Goal: Task Accomplishment & Management: Manage account settings

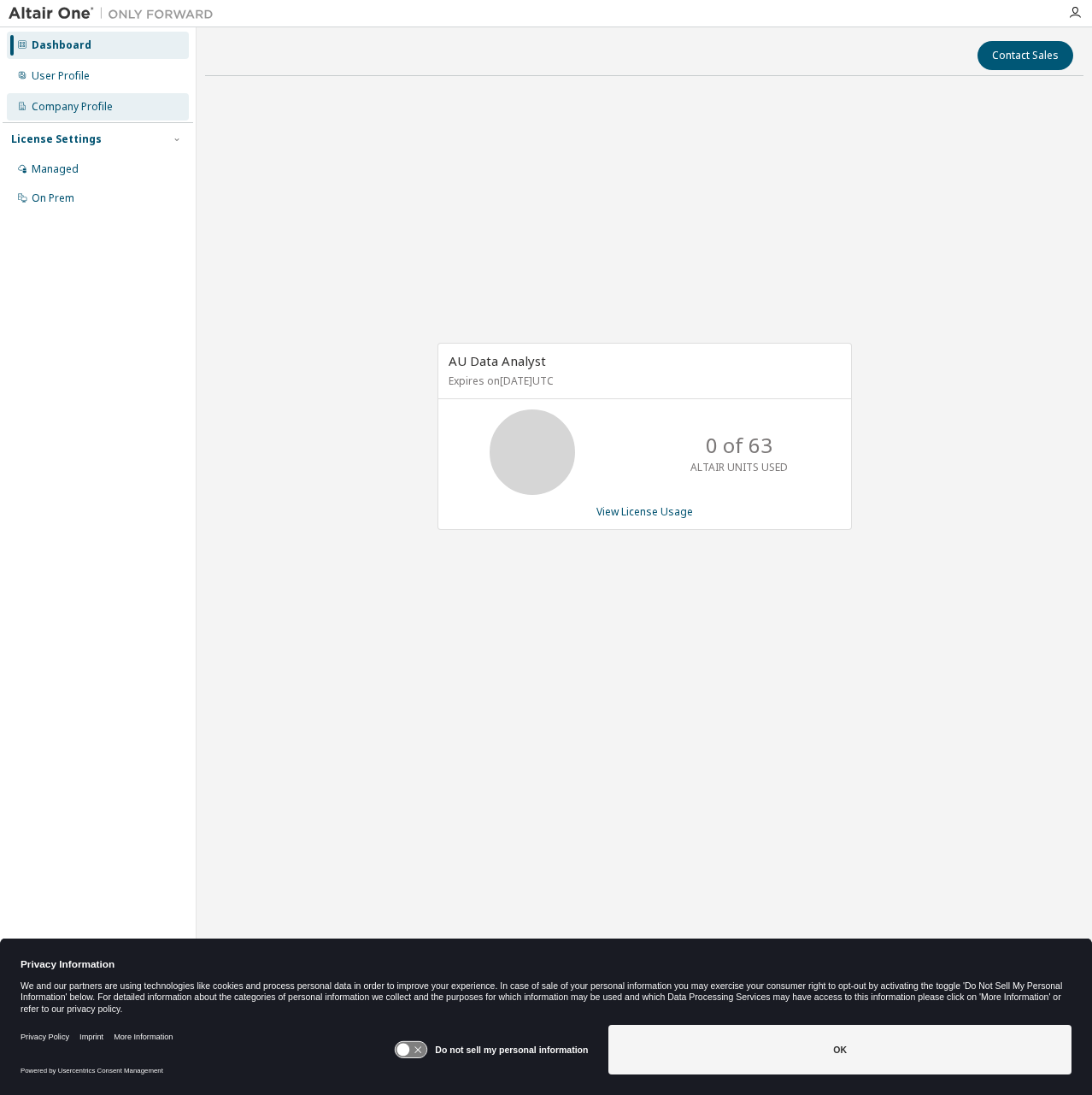
click at [90, 103] on div "Company Profile" at bounding box center [72, 106] width 81 height 14
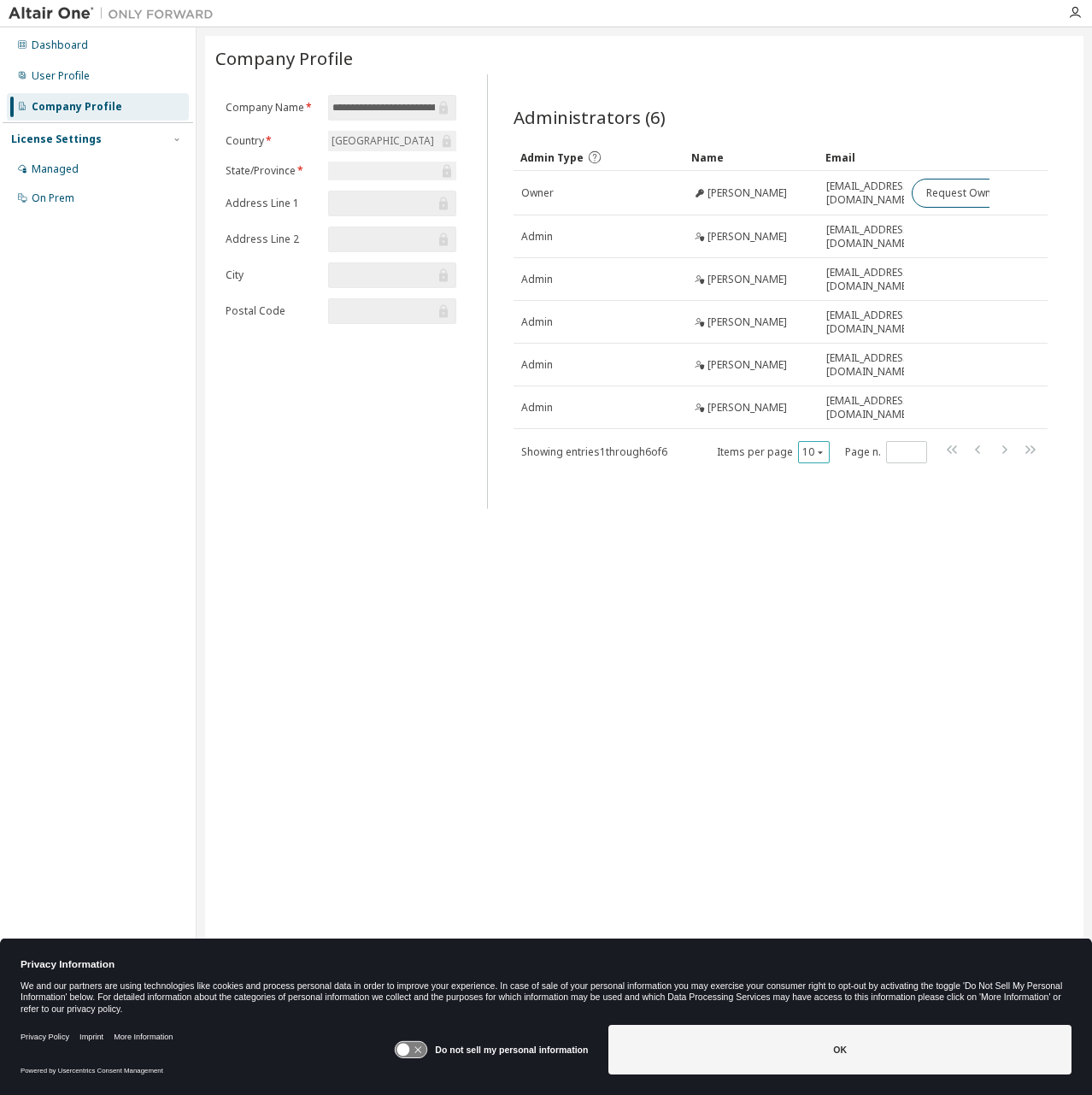
click at [819, 447] on icon "button" at bounding box center [820, 452] width 10 height 10
click at [824, 486] on div "20" at bounding box center [867, 487] width 137 height 21
click at [743, 1020] on div "Do not sell my personal information OK" at bounding box center [732, 1052] width 677 height 67
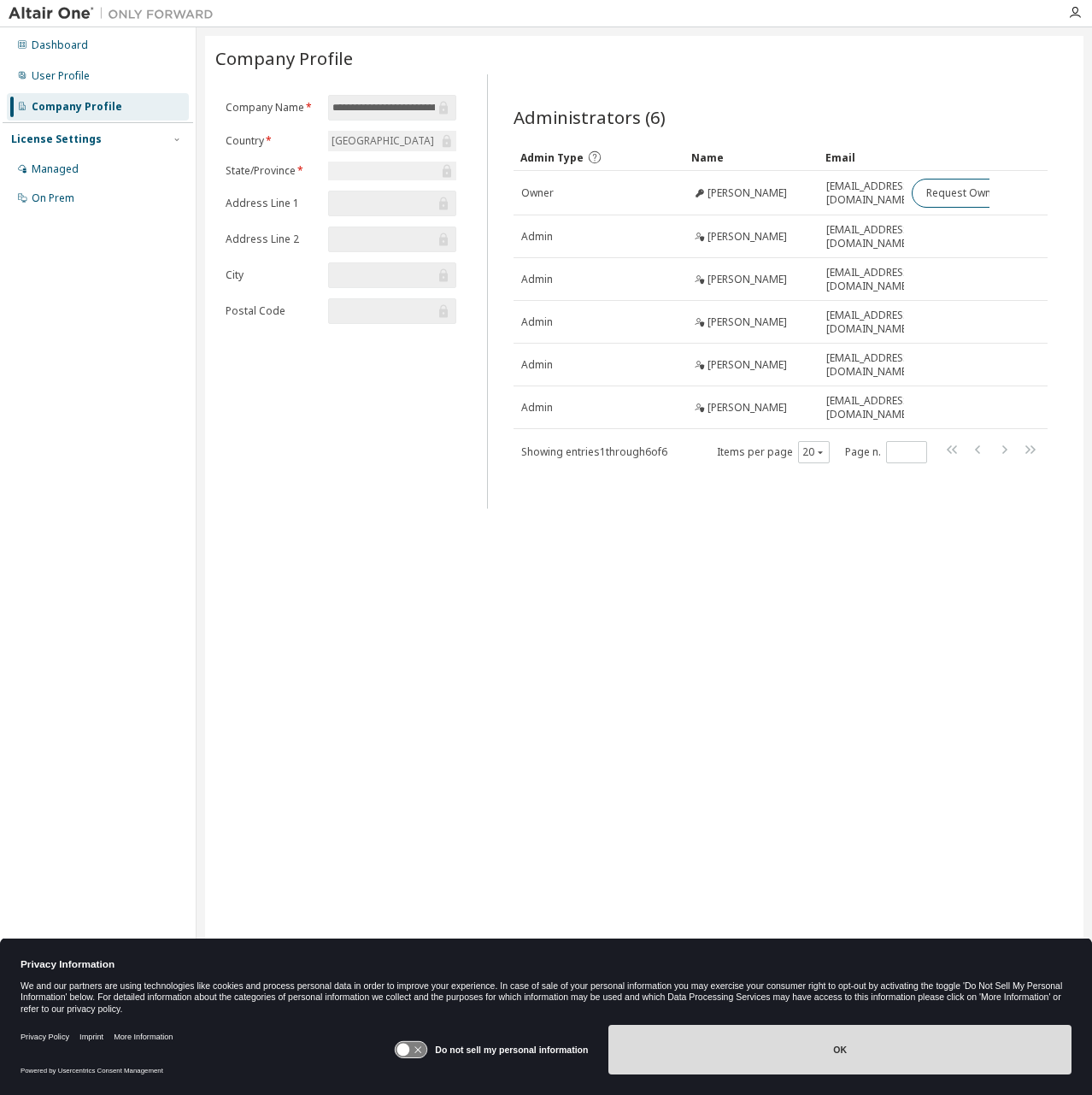
click at [759, 1041] on button "OK" at bounding box center [839, 1049] width 463 height 49
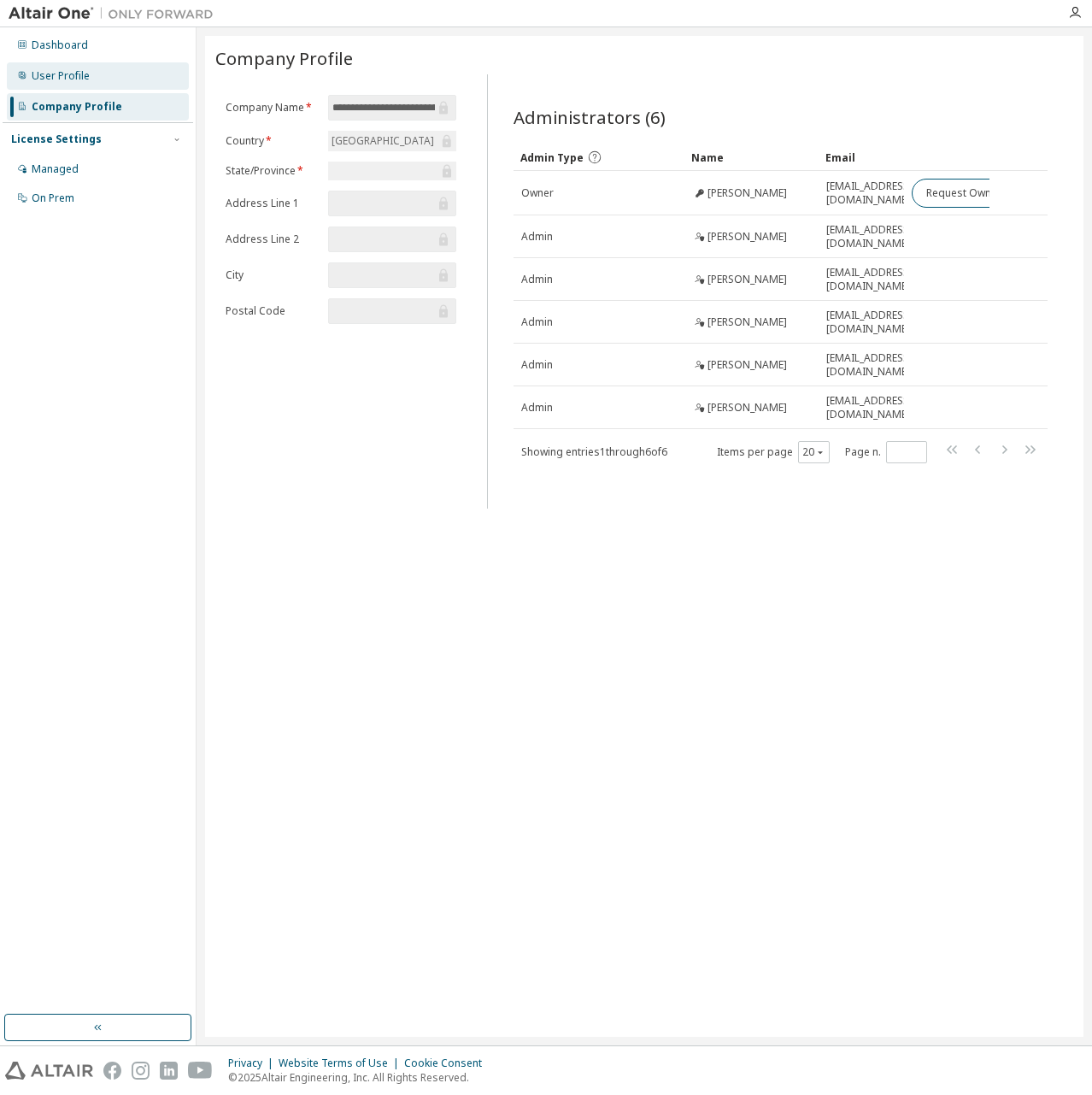
click at [61, 73] on div "User Profile" at bounding box center [61, 75] width 58 height 14
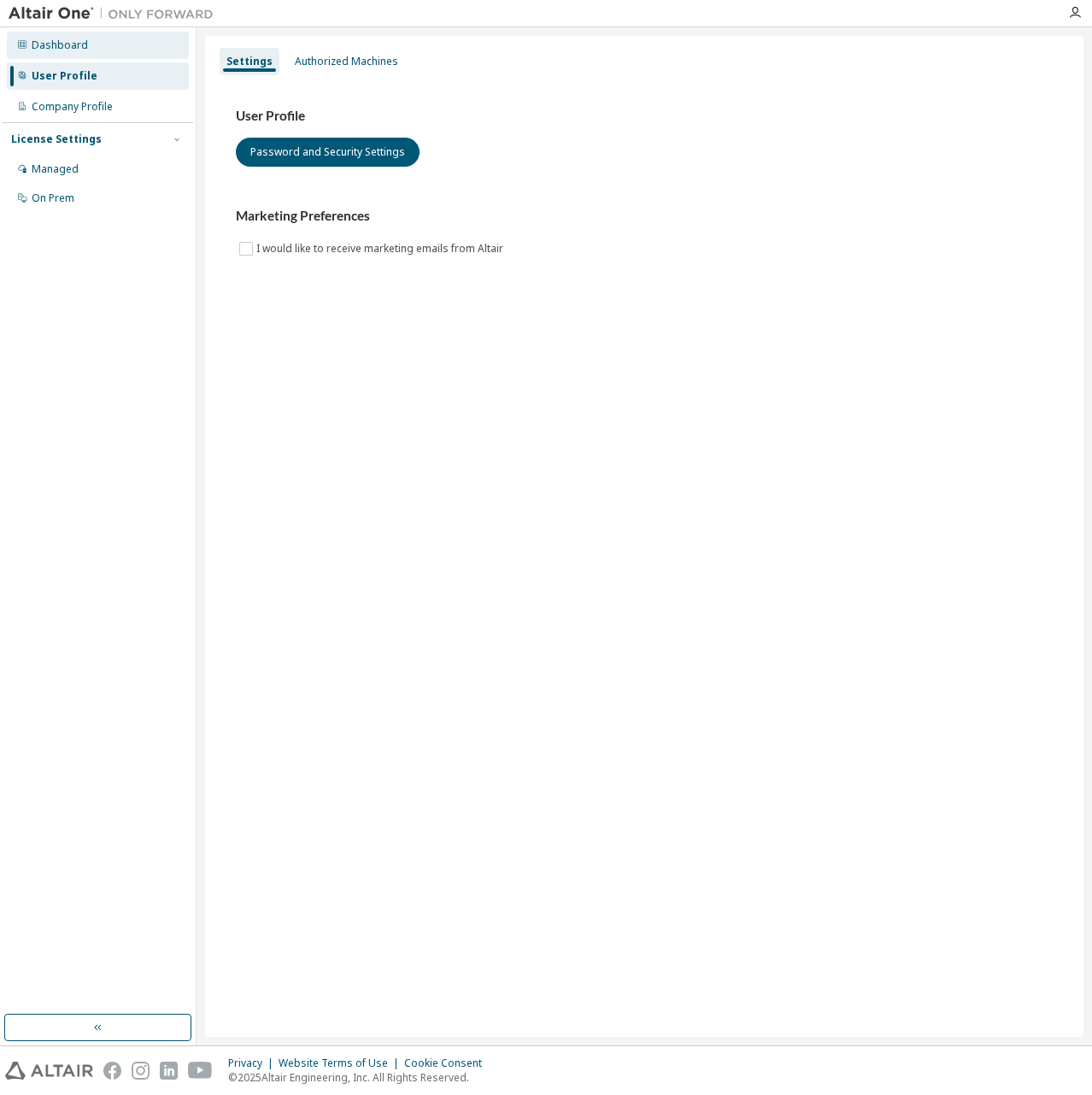
click at [47, 48] on div "Dashboard" at bounding box center [60, 45] width 57 height 14
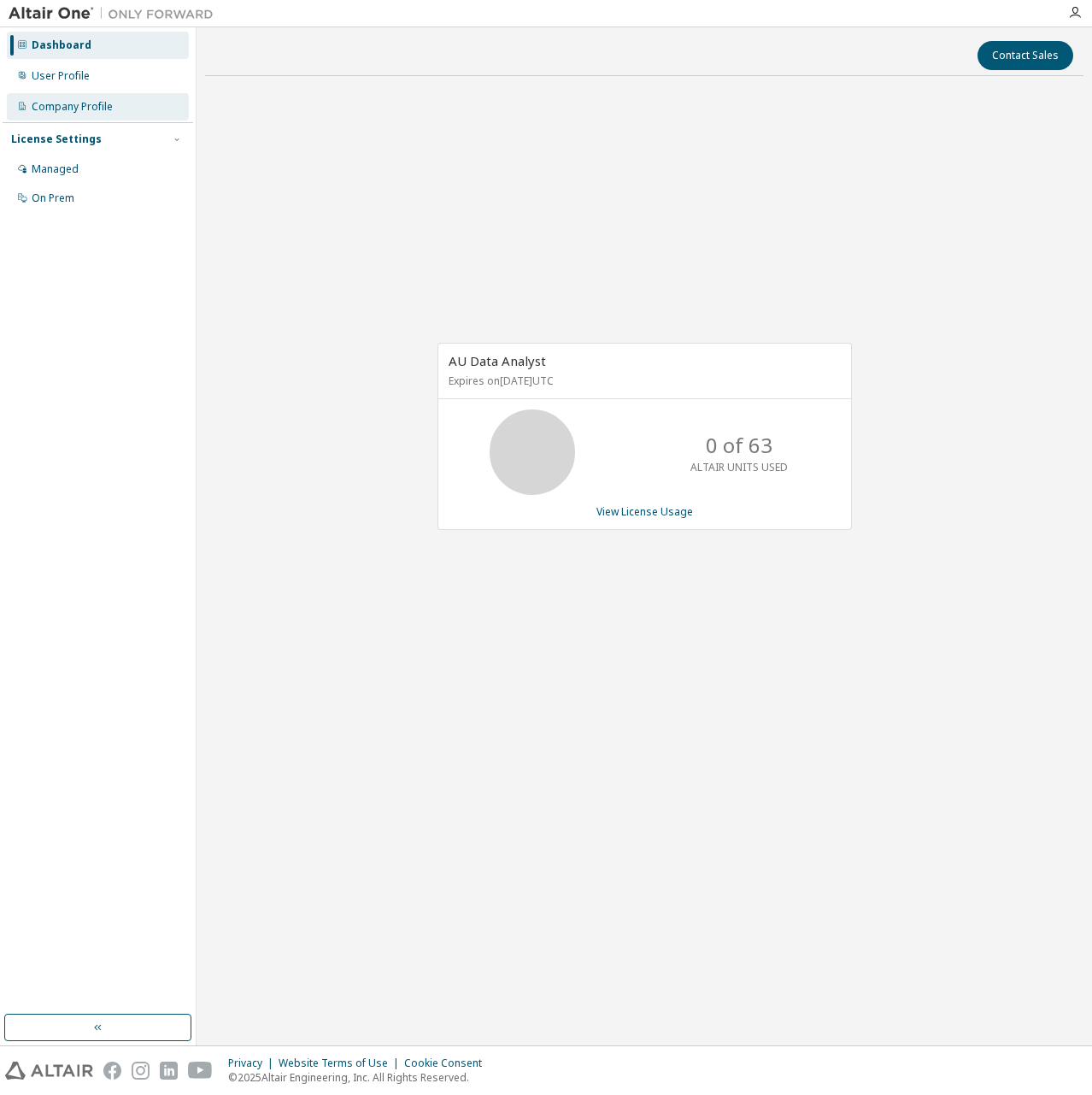
click at [69, 109] on div "Company Profile" at bounding box center [72, 106] width 81 height 14
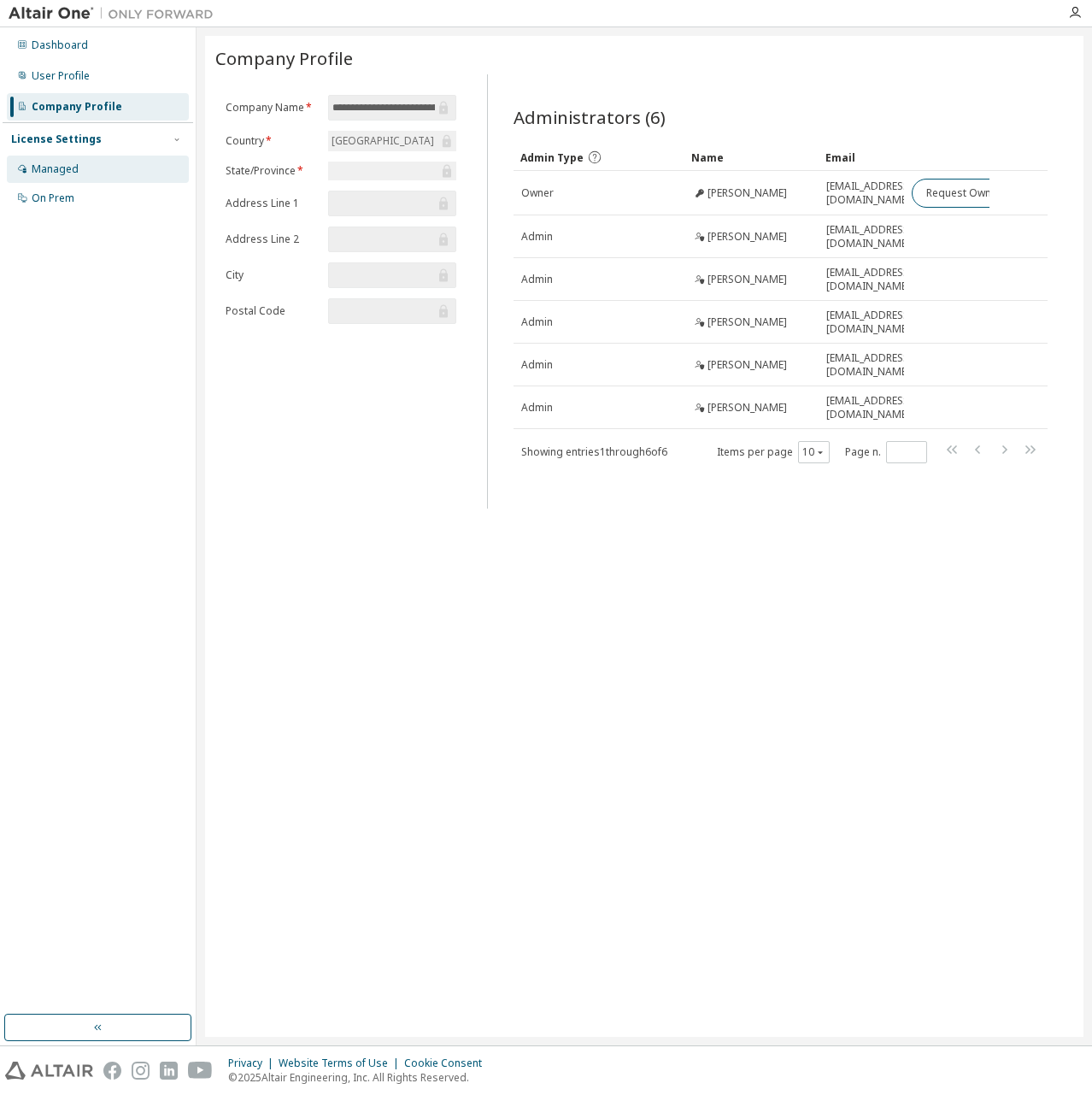
click at [69, 162] on div "Managed" at bounding box center [55, 169] width 47 height 14
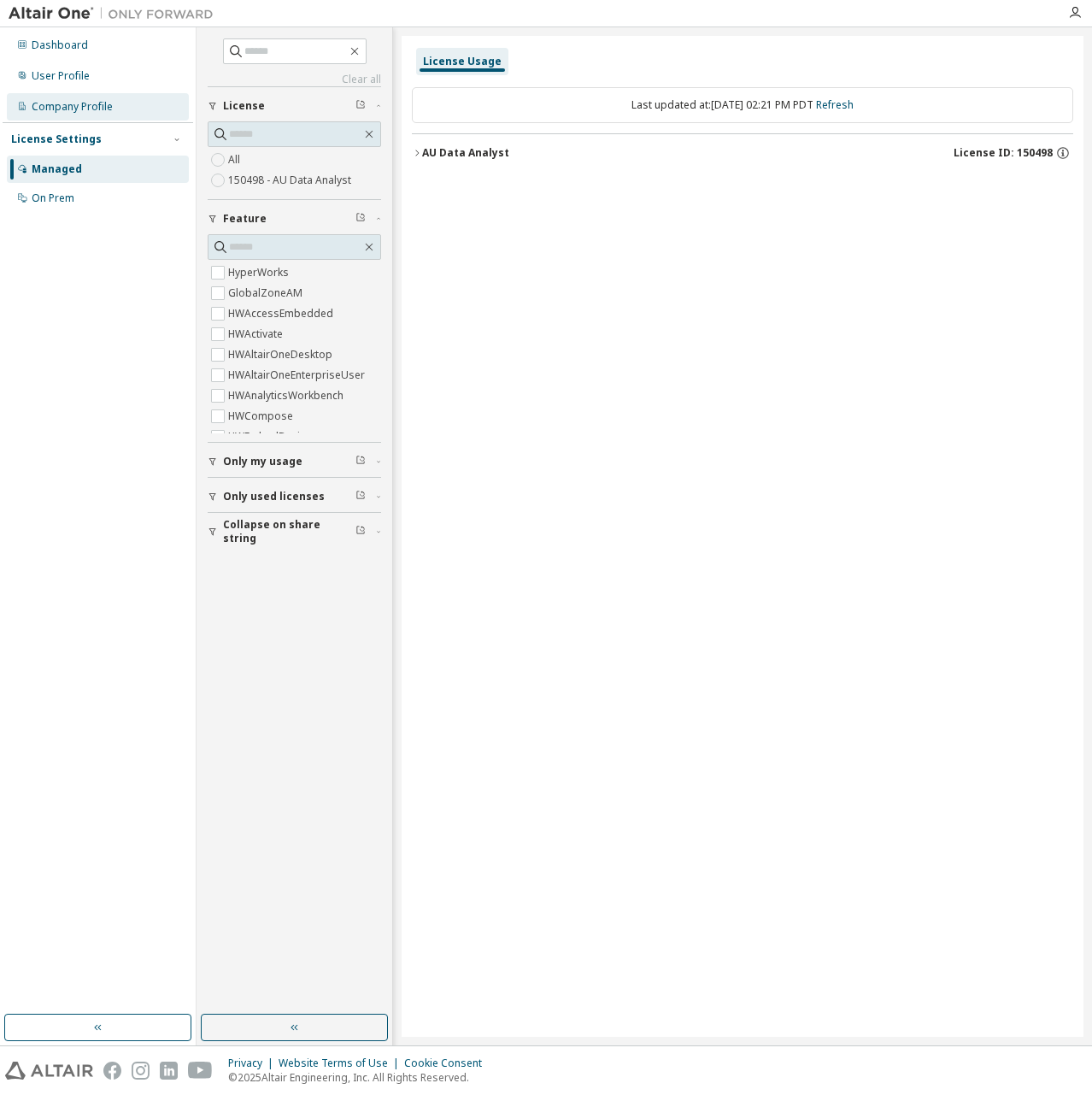
click at [77, 105] on div "Company Profile" at bounding box center [72, 106] width 81 height 14
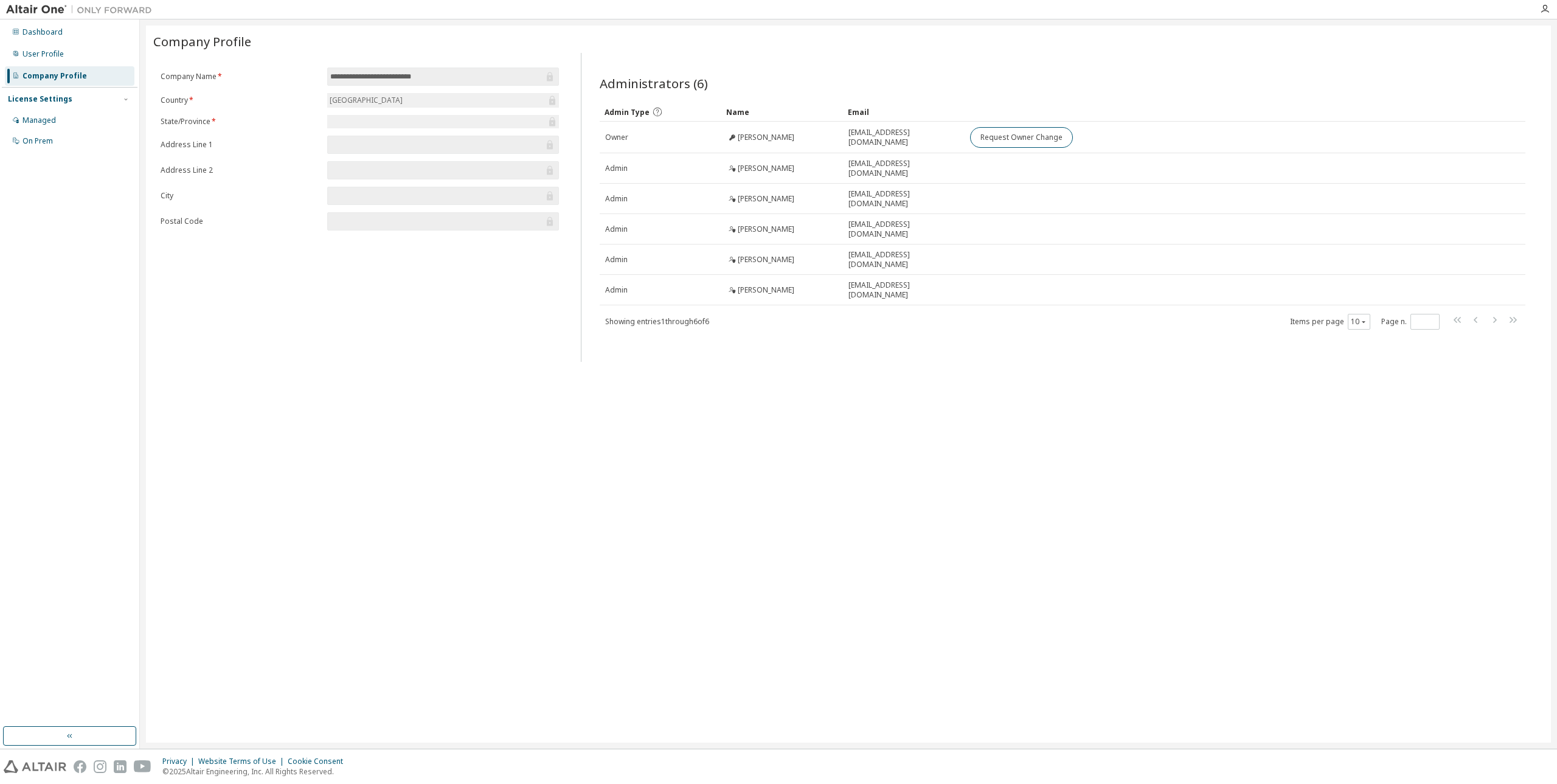
click at [777, 429] on div "**********" at bounding box center [848, 384] width 1405 height 717
click at [777, 571] on div "**********" at bounding box center [848, 384] width 1405 height 717
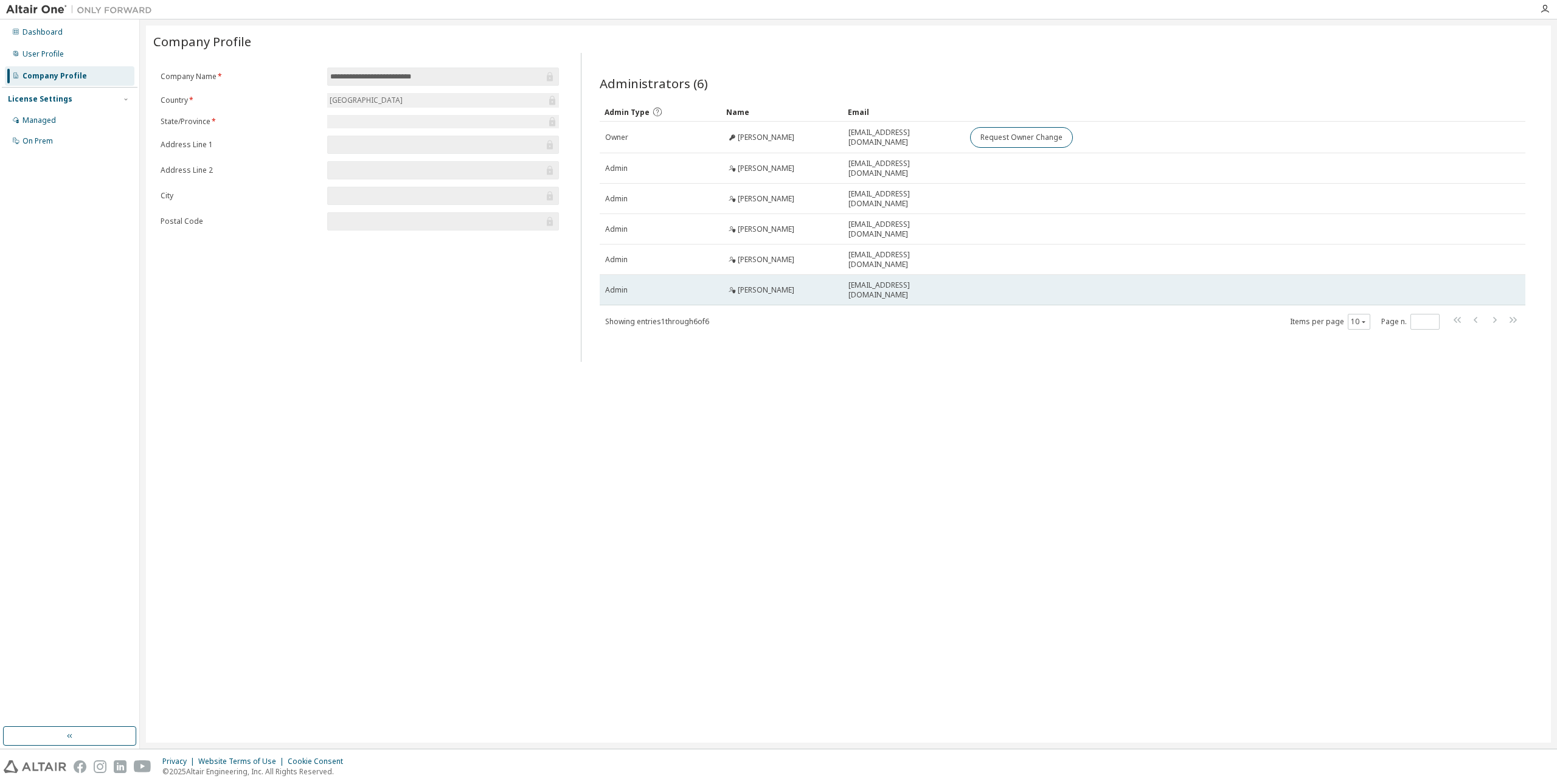
click at [777, 293] on td "jplett@gncu.net" at bounding box center [903, 290] width 121 height 30
click at [777, 284] on div "jplett@gncu.net" at bounding box center [903, 290] width 111 height 19
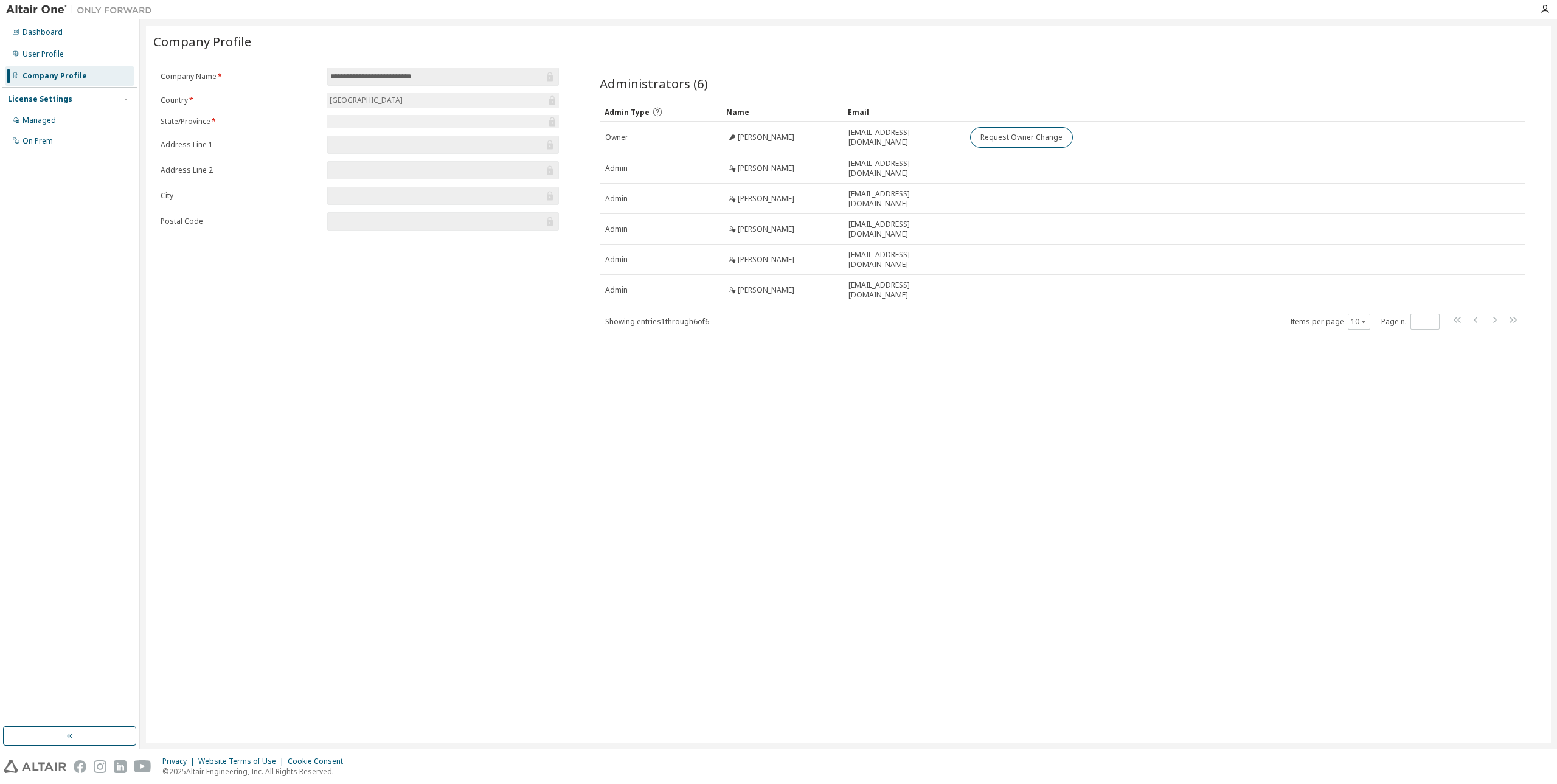
click at [405, 313] on div "**********" at bounding box center [359, 207] width 413 height 309
drag, startPoint x: 1081, startPoint y: 352, endPoint x: 1074, endPoint y: 348, distance: 8.1
click at [777, 352] on div "Administrators (6) Clear Load Save Save As Field Operator Value Select filter S…" at bounding box center [1063, 211] width 954 height 302
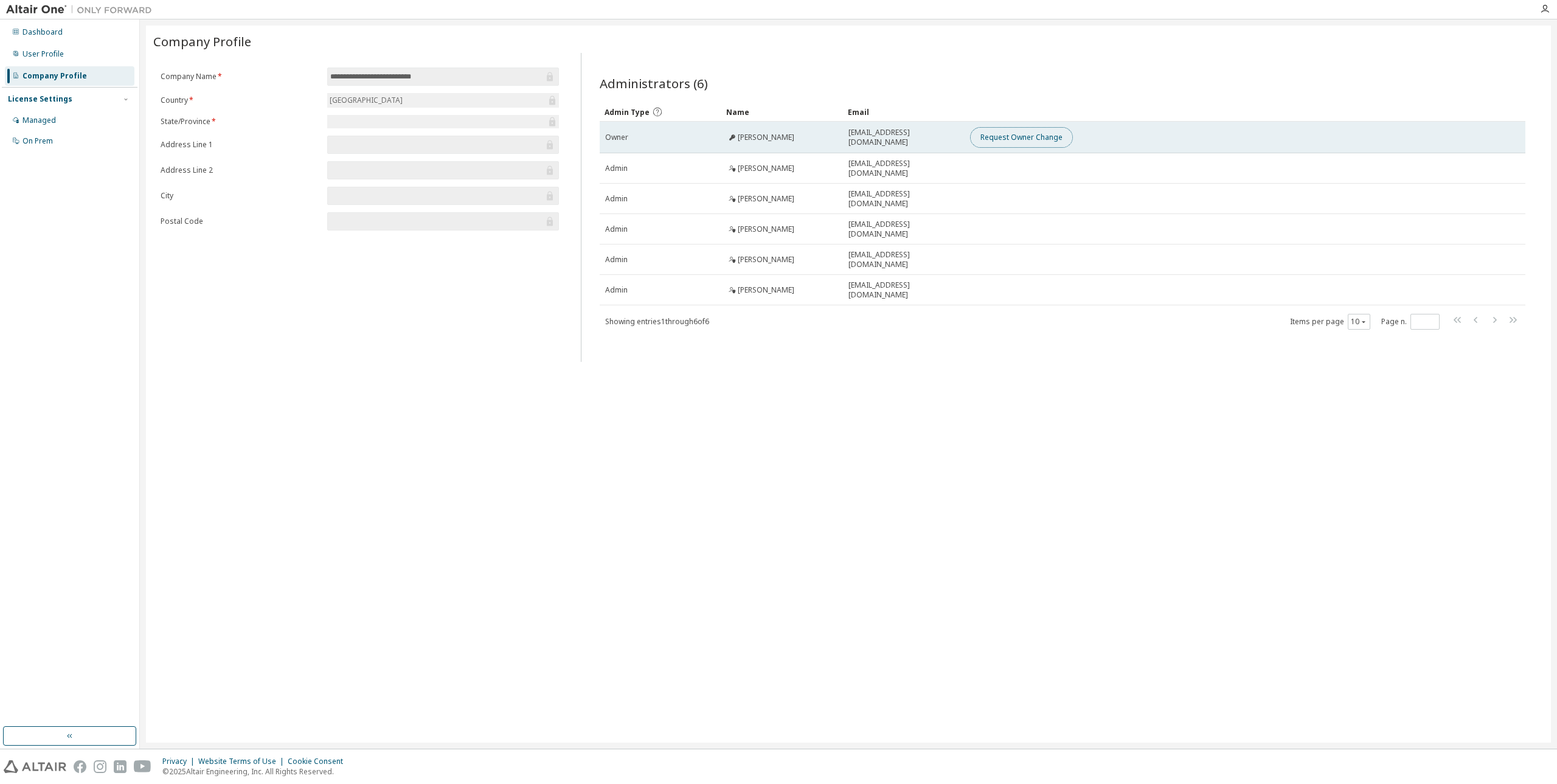
click at [777, 139] on button "Request Owner Change" at bounding box center [1021, 137] width 103 height 21
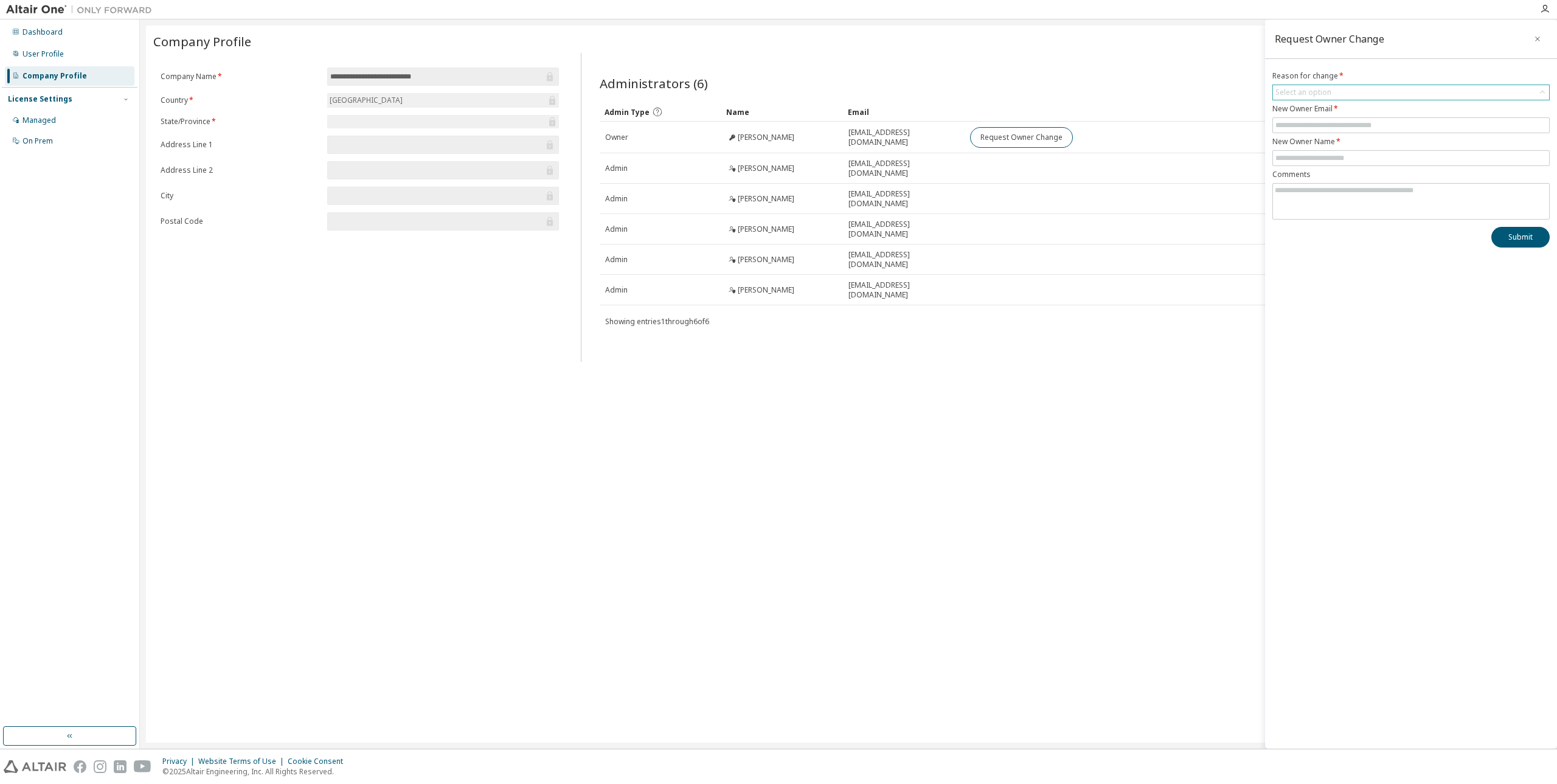
click at [777, 91] on div "Select an option" at bounding box center [1411, 92] width 276 height 15
click at [777, 143] on li "User no longer manages this responsibility" at bounding box center [1410, 142] width 274 height 16
click at [777, 124] on input "text" at bounding box center [1411, 125] width 271 height 10
type input "**********"
click at [777, 162] on input "text" at bounding box center [1411, 158] width 271 height 10
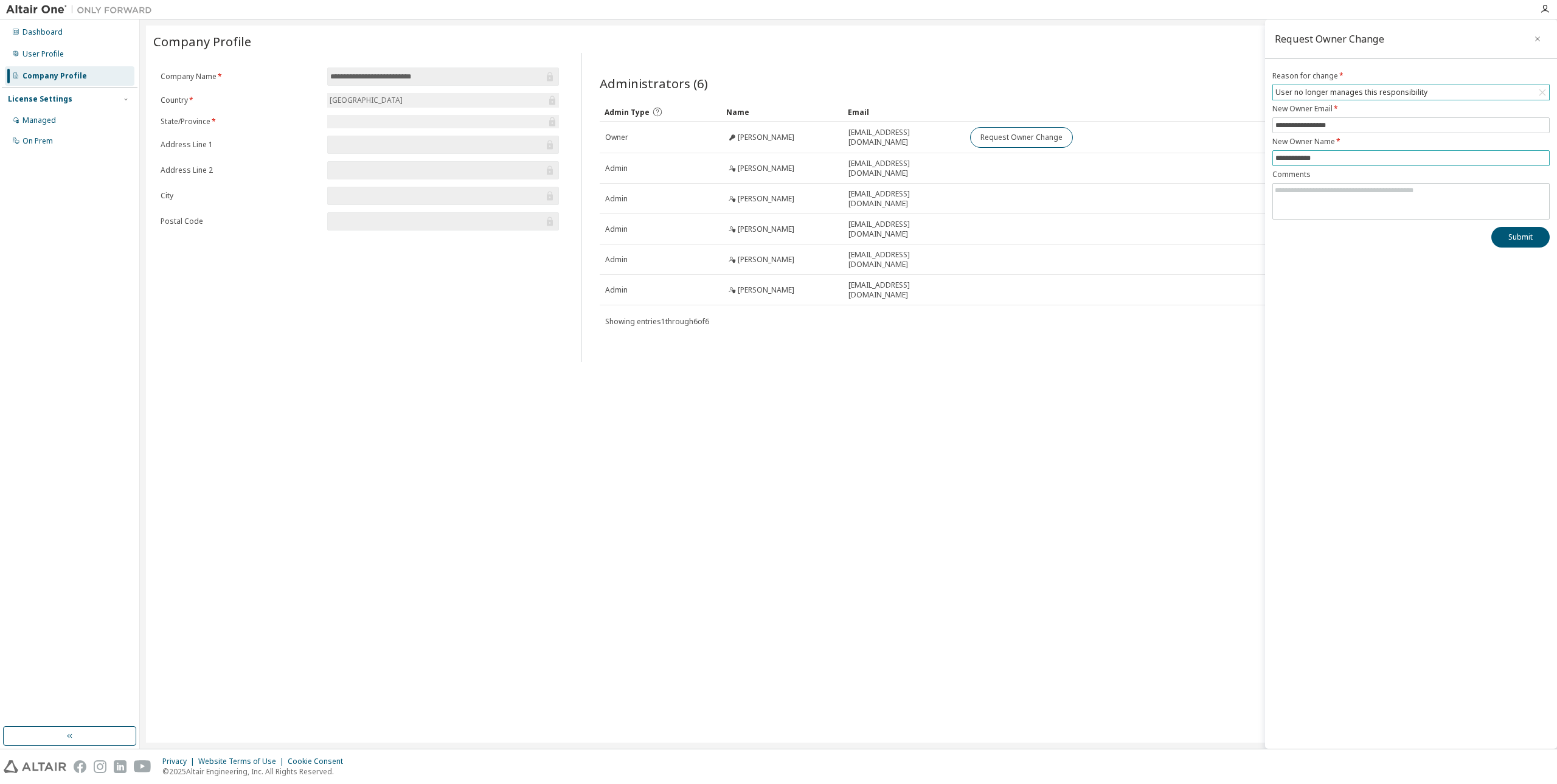
type input "**********"
click at [777, 256] on div "**********" at bounding box center [1411, 384] width 292 height 729
click at [777, 202] on textarea at bounding box center [1411, 199] width 276 height 32
type textarea "**********"
click at [777, 239] on button "Submit" at bounding box center [1520, 237] width 58 height 21
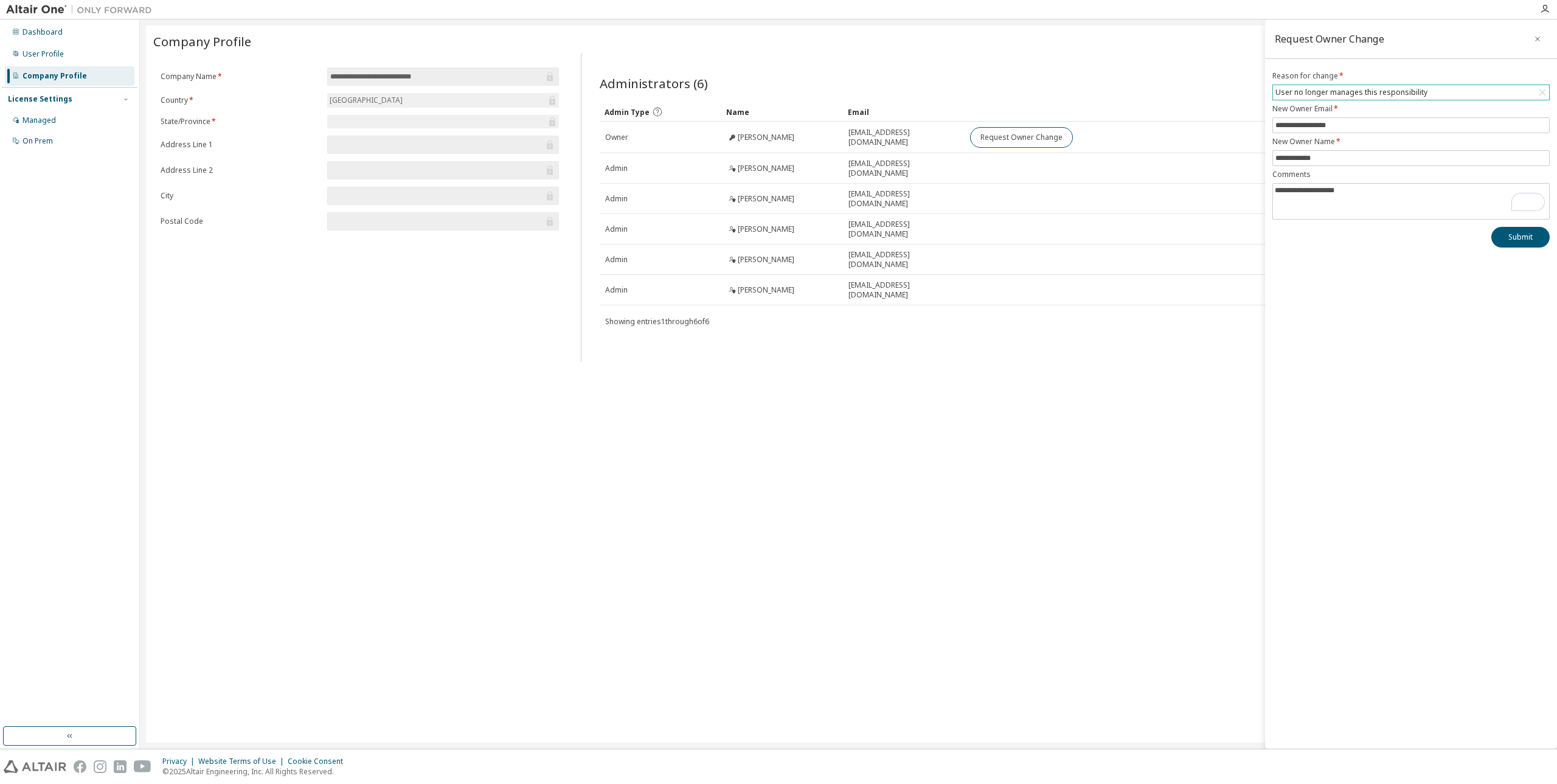
click at [777, 484] on div "**********" at bounding box center [848, 384] width 1405 height 717
click at [72, 62] on div "User Profile" at bounding box center [69, 54] width 129 height 19
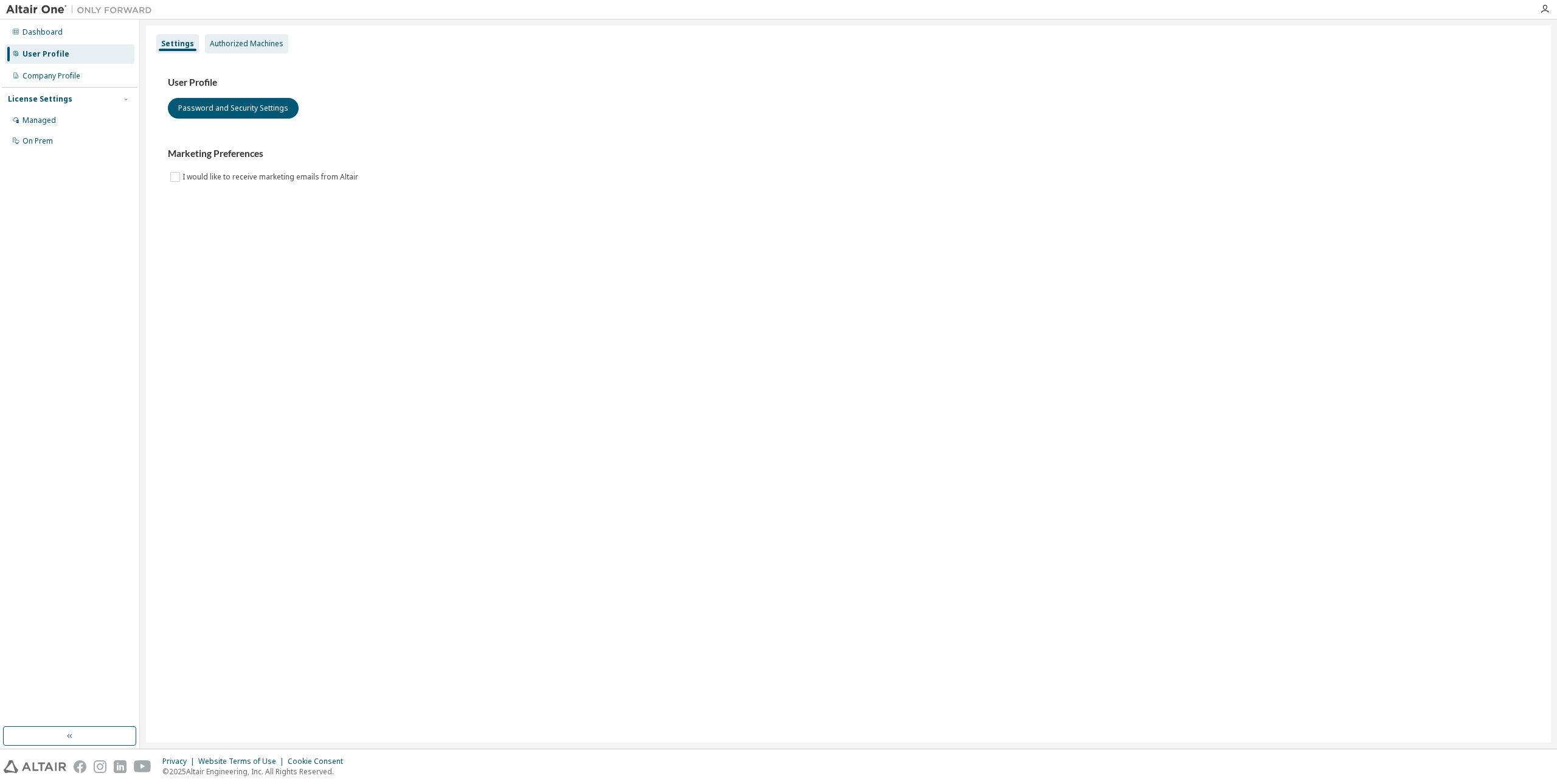
click at [251, 44] on div "Authorized Machines" at bounding box center [247, 44] width 74 height 10
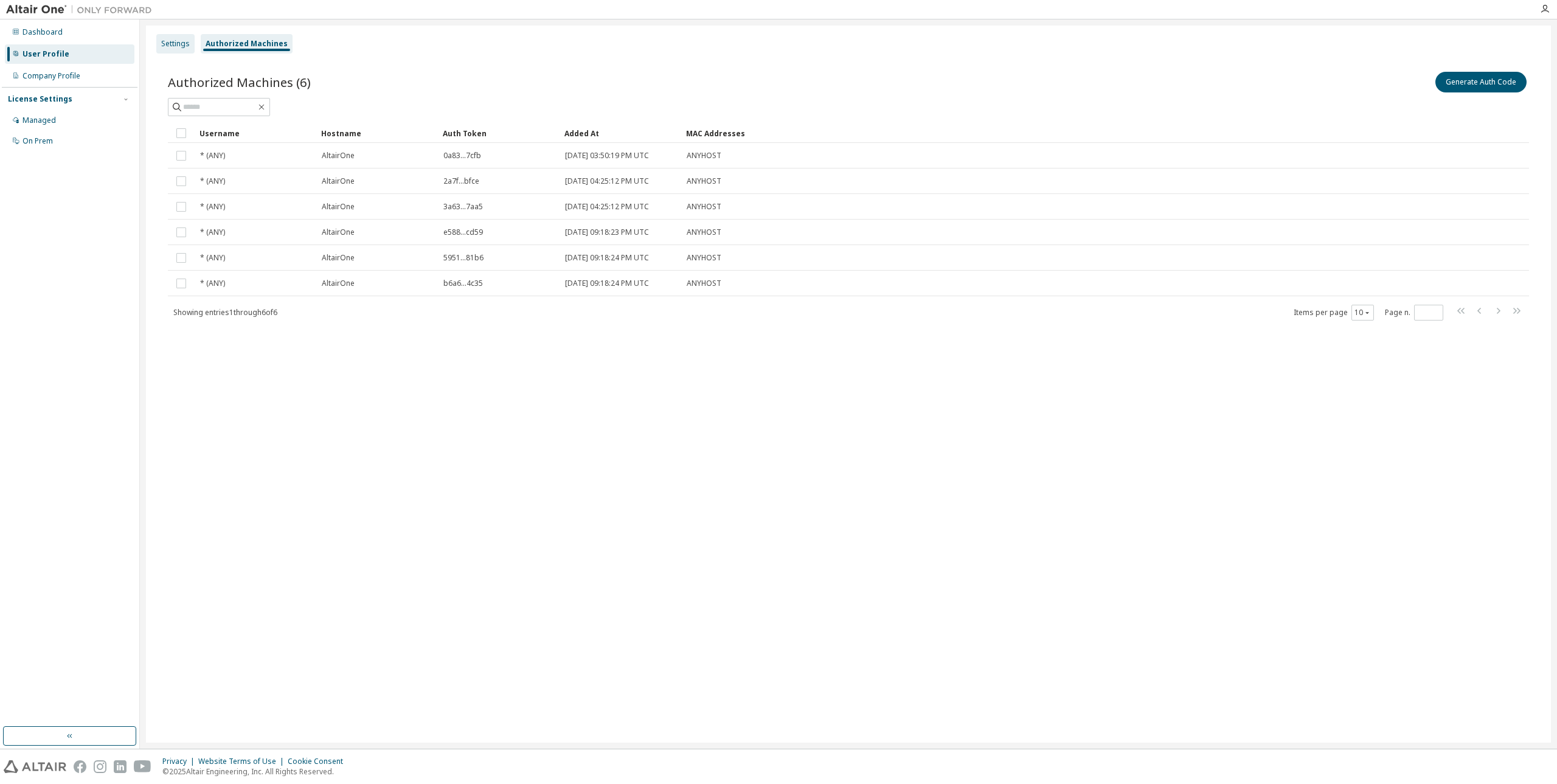
click at [179, 42] on div "Settings" at bounding box center [175, 44] width 29 height 10
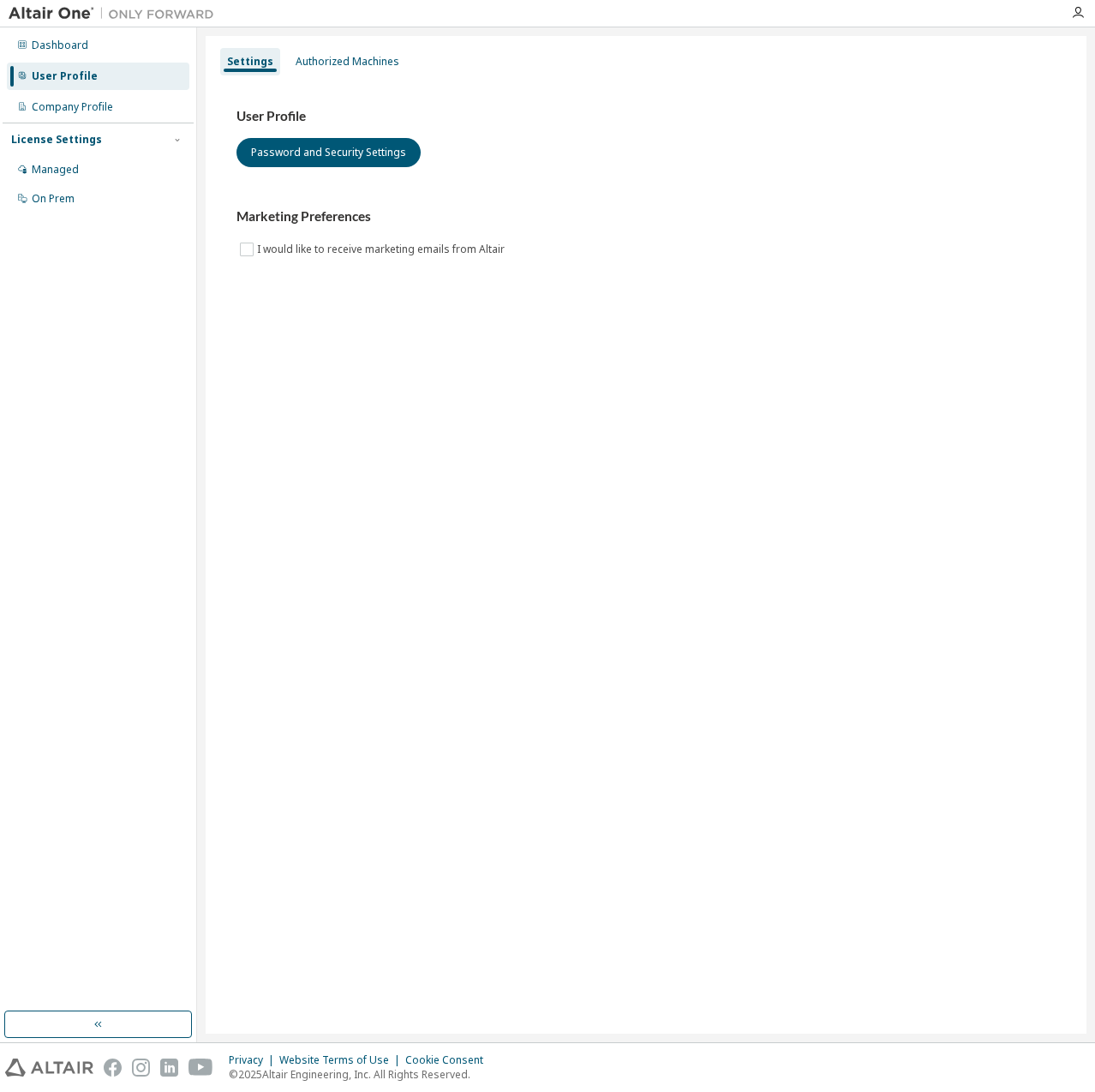
drag, startPoint x: 524, startPoint y: 572, endPoint x: 534, endPoint y: 573, distance: 10.0
click at [524, 572] on div "Settings Authorized Machines User Profile Password and Security Settings Market…" at bounding box center [646, 535] width 881 height 998
click at [589, 529] on div "Settings Authorized Machines User Profile Password and Security Settings Market…" at bounding box center [646, 535] width 881 height 998
click at [98, 166] on div "Managed" at bounding box center [97, 169] width 182 height 27
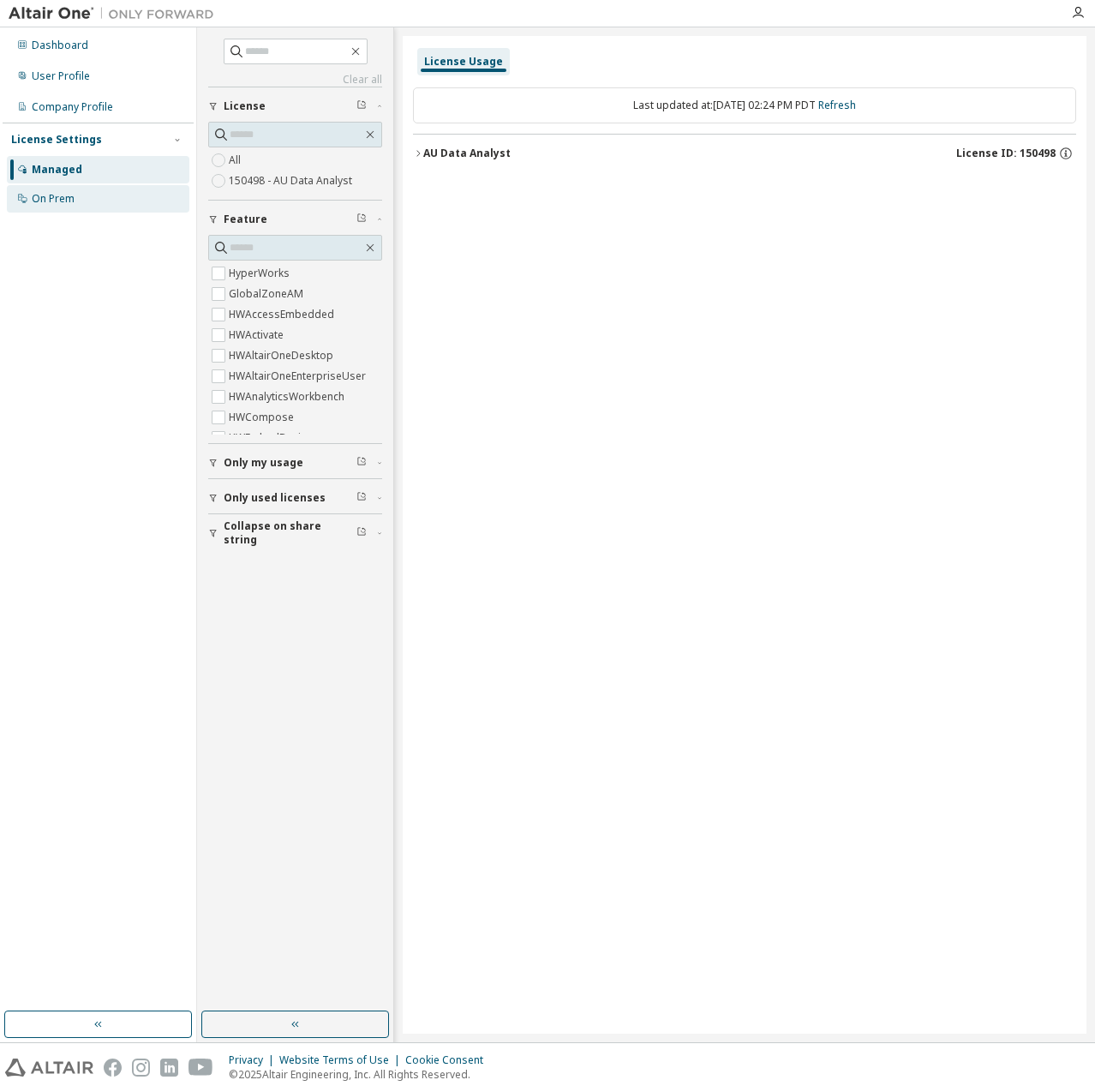
click at [94, 206] on div "On Prem" at bounding box center [97, 198] width 182 height 27
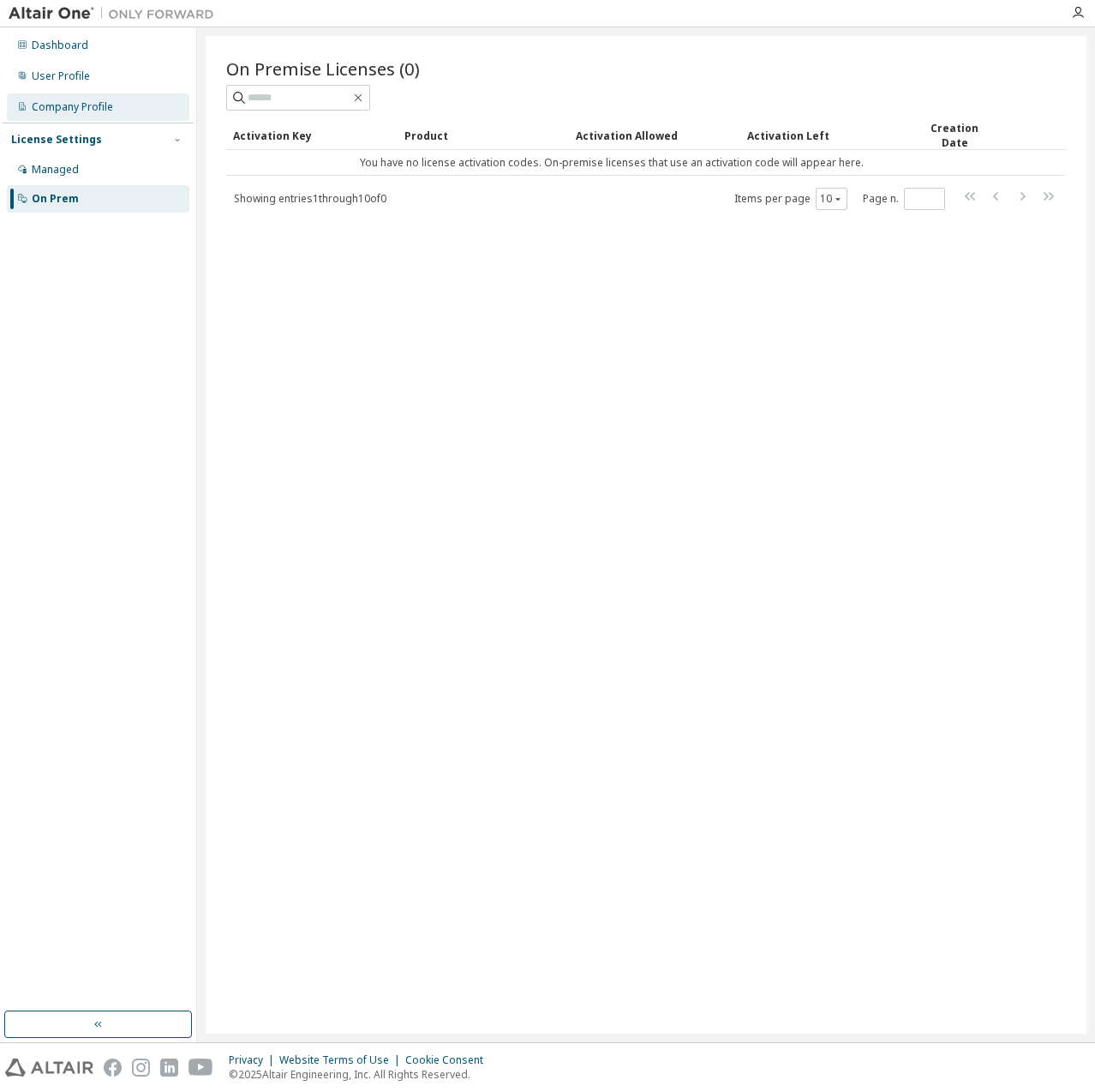
click at [79, 111] on div "Company Profile" at bounding box center [72, 106] width 81 height 14
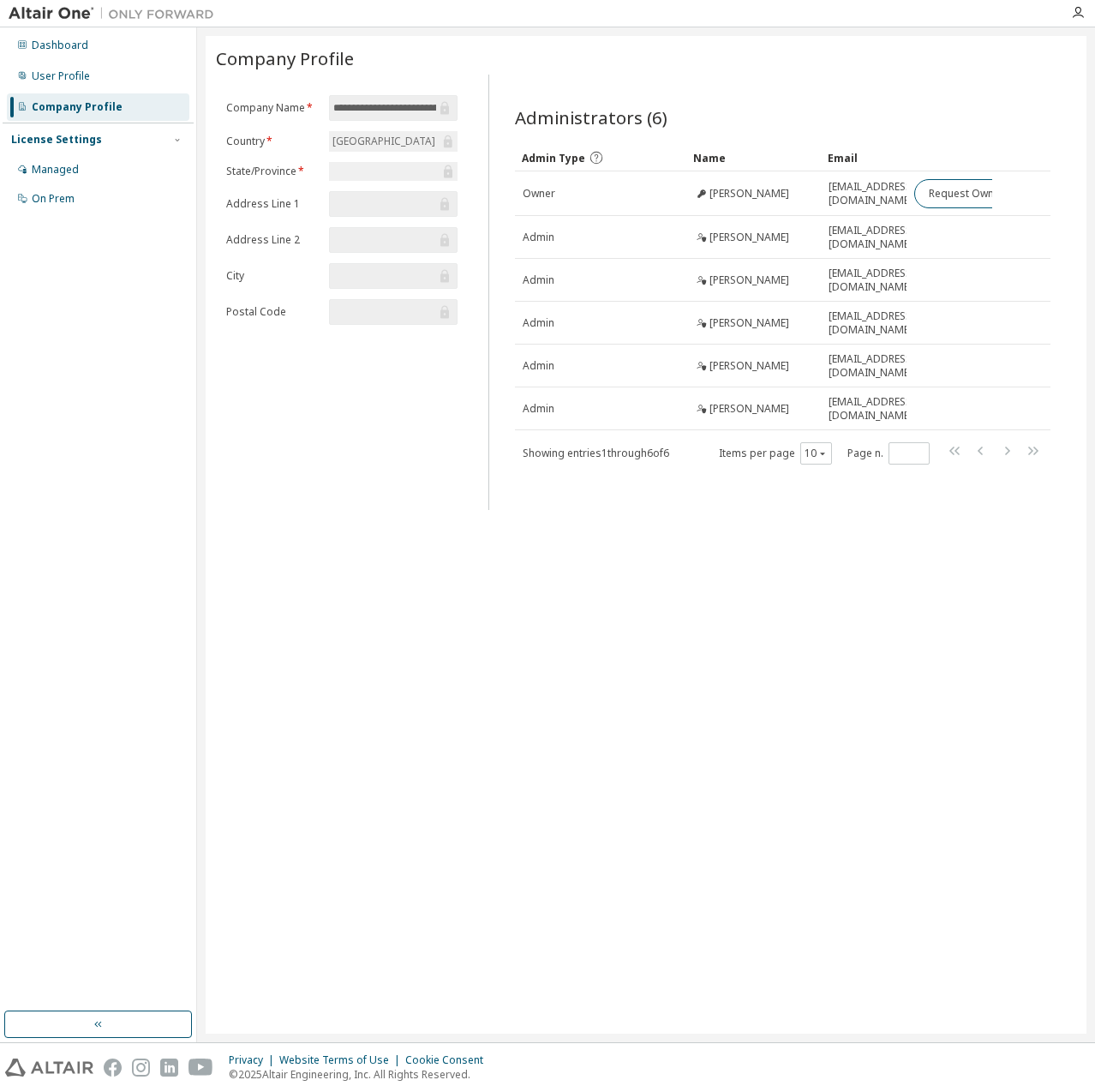
click at [611, 107] on span "Administrators (6)" at bounding box center [590, 118] width 152 height 24
click at [47, 75] on div "User Profile" at bounding box center [61, 76] width 58 height 14
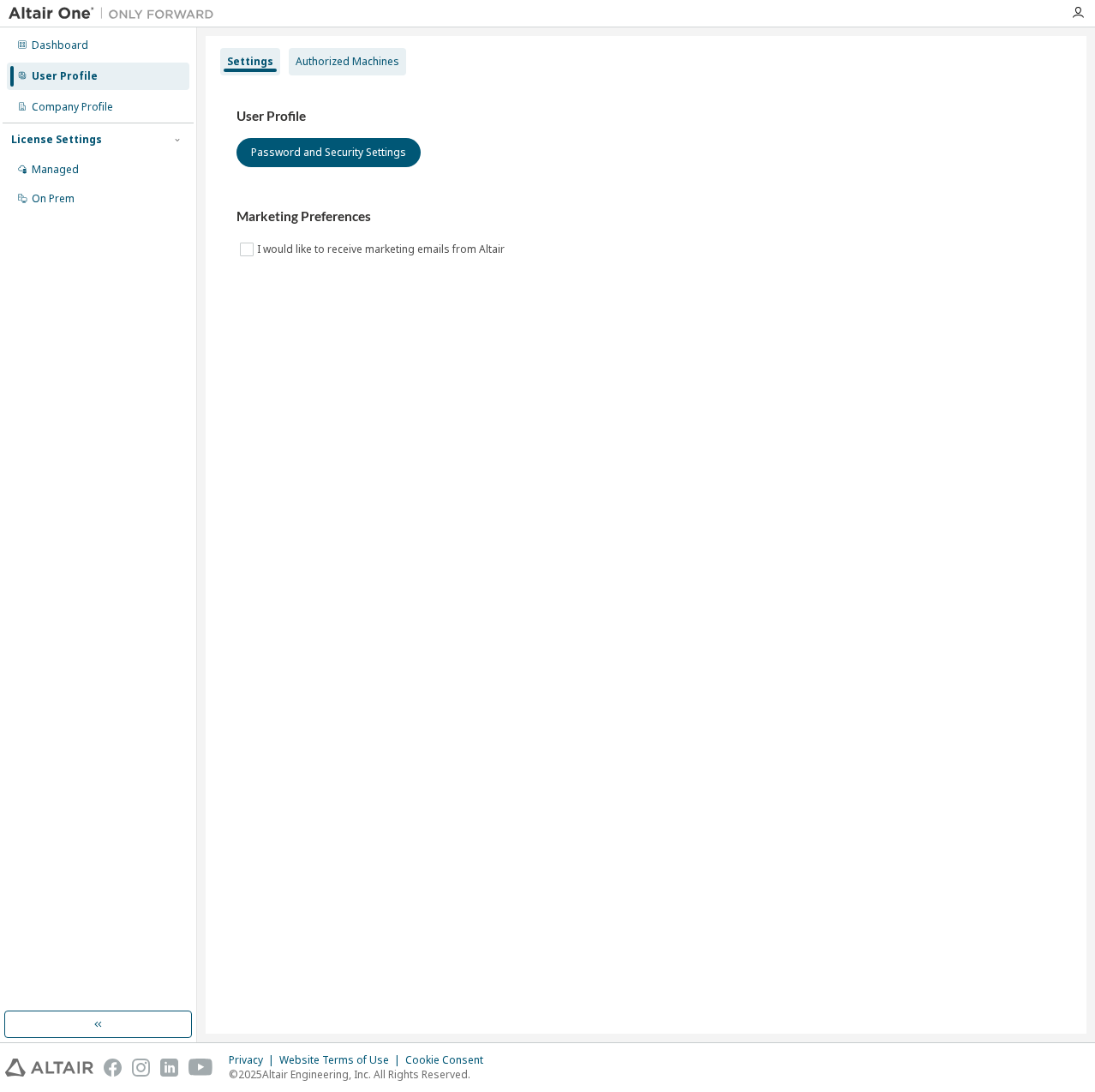
click at [361, 64] on div "Authorized Machines" at bounding box center [348, 62] width 104 height 14
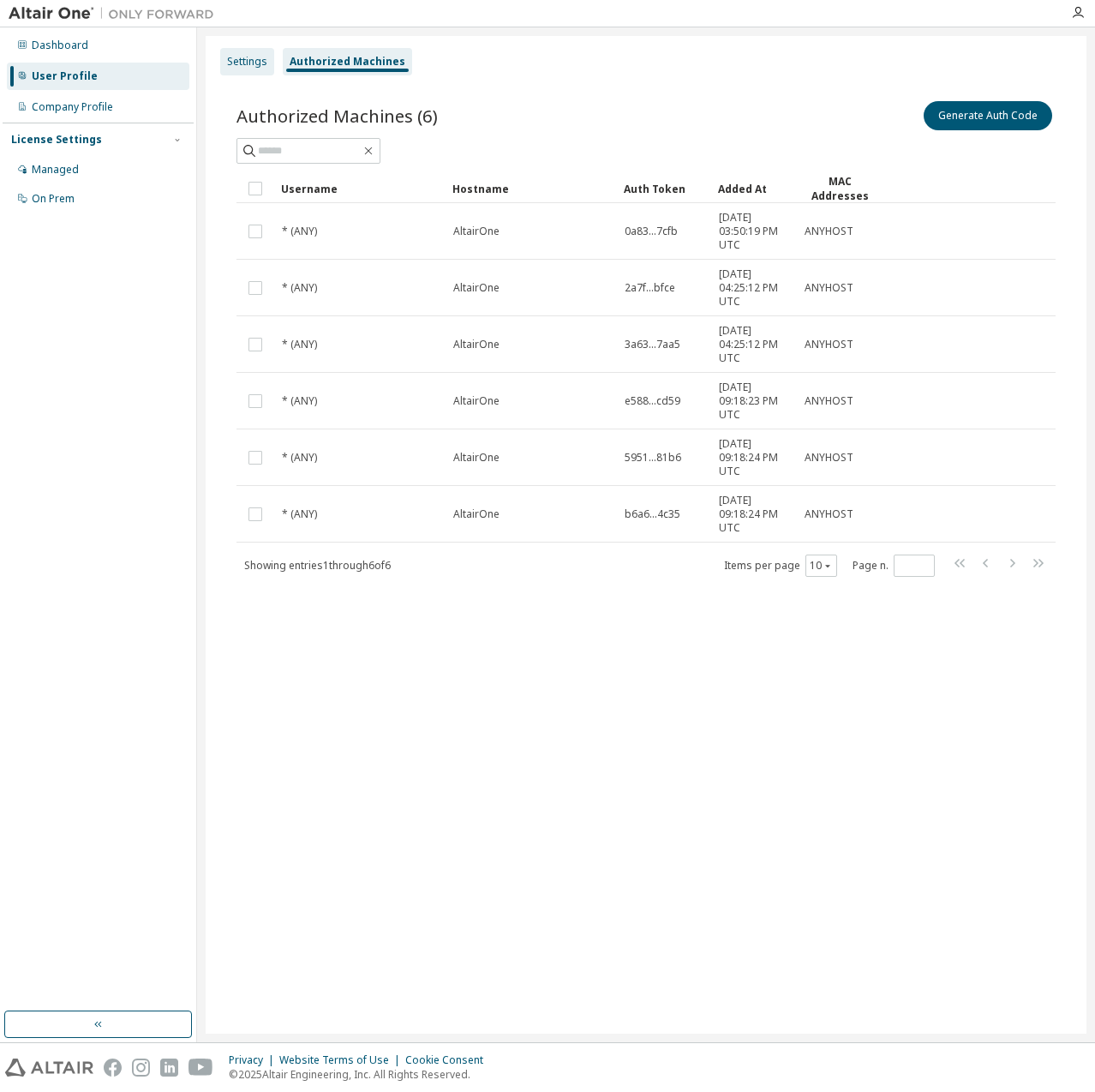
click at [226, 66] on div "Settings" at bounding box center [248, 61] width 54 height 27
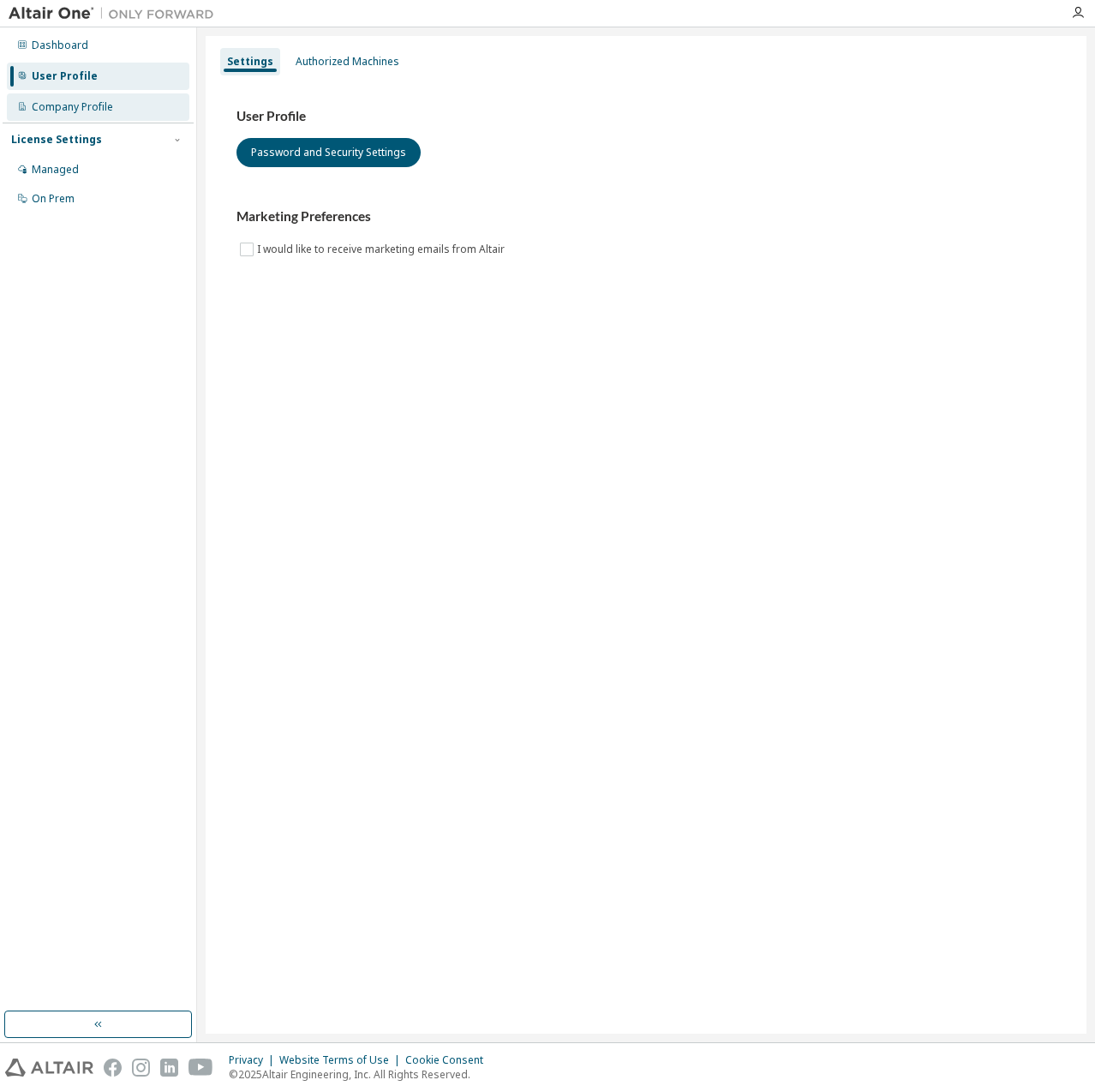
click at [90, 110] on div "Company Profile" at bounding box center [72, 106] width 81 height 14
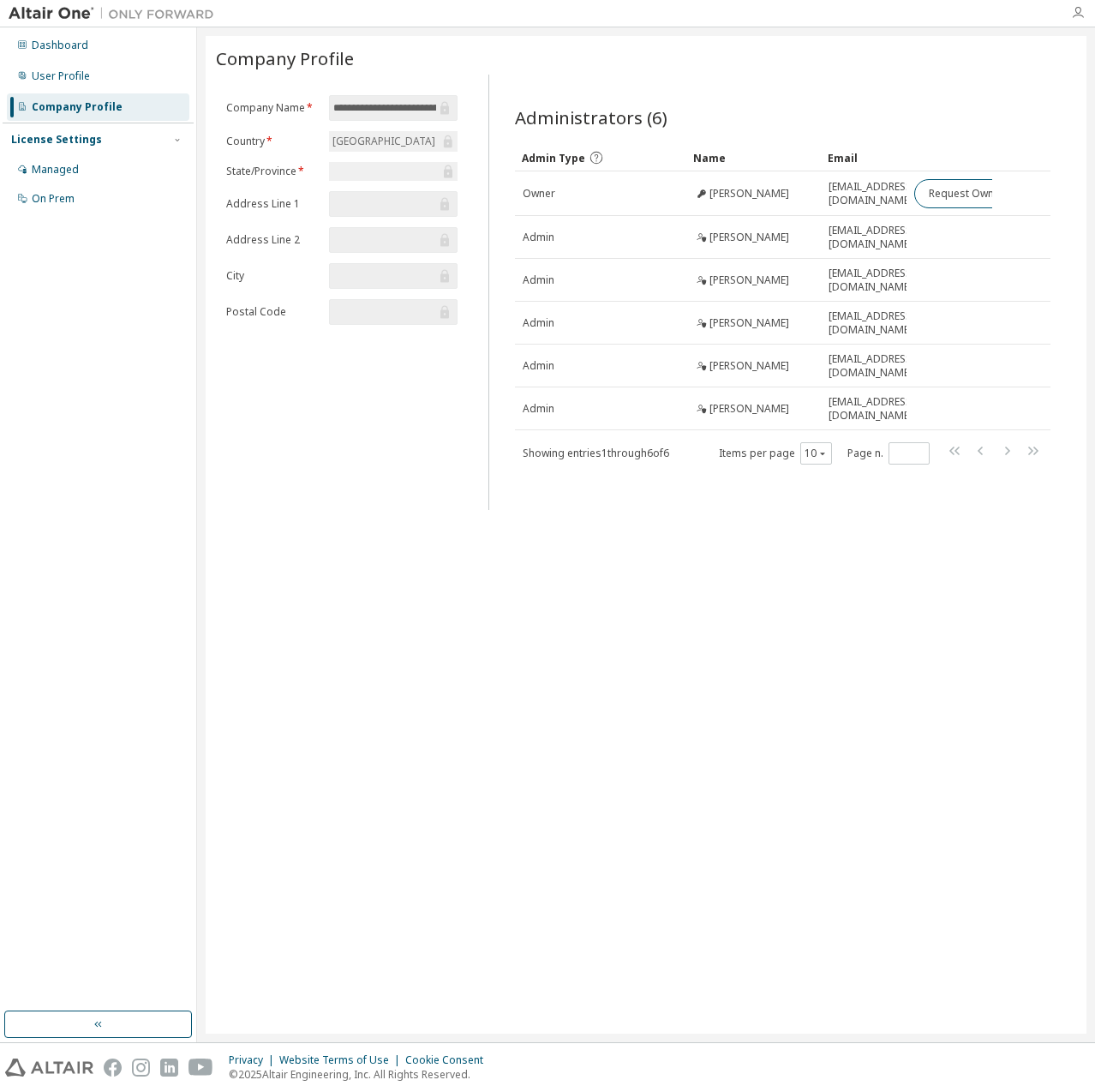
click at [1074, 16] on icon "button" at bounding box center [1078, 12] width 14 height 14
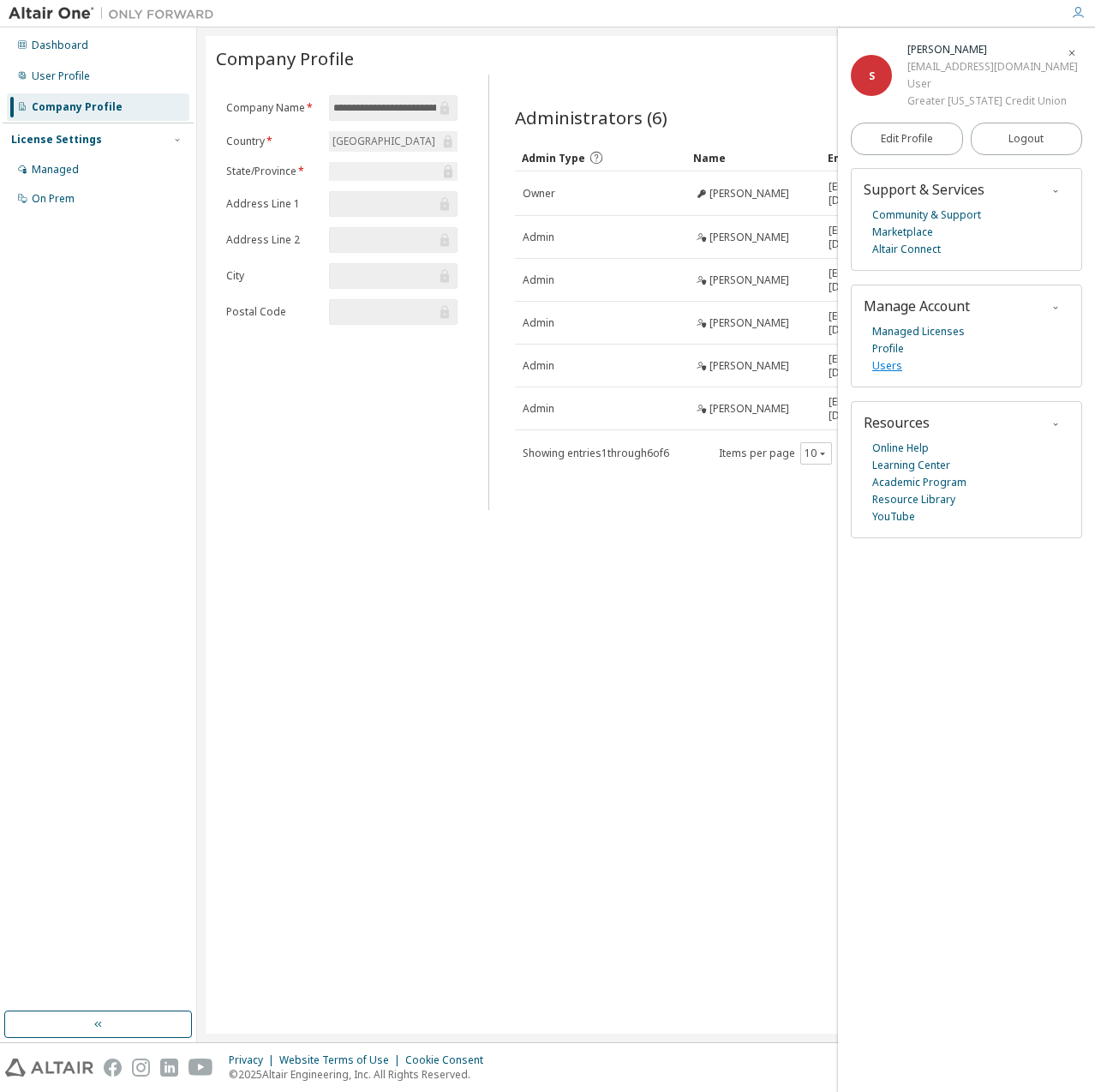
click at [885, 367] on link "Users" at bounding box center [888, 366] width 30 height 17
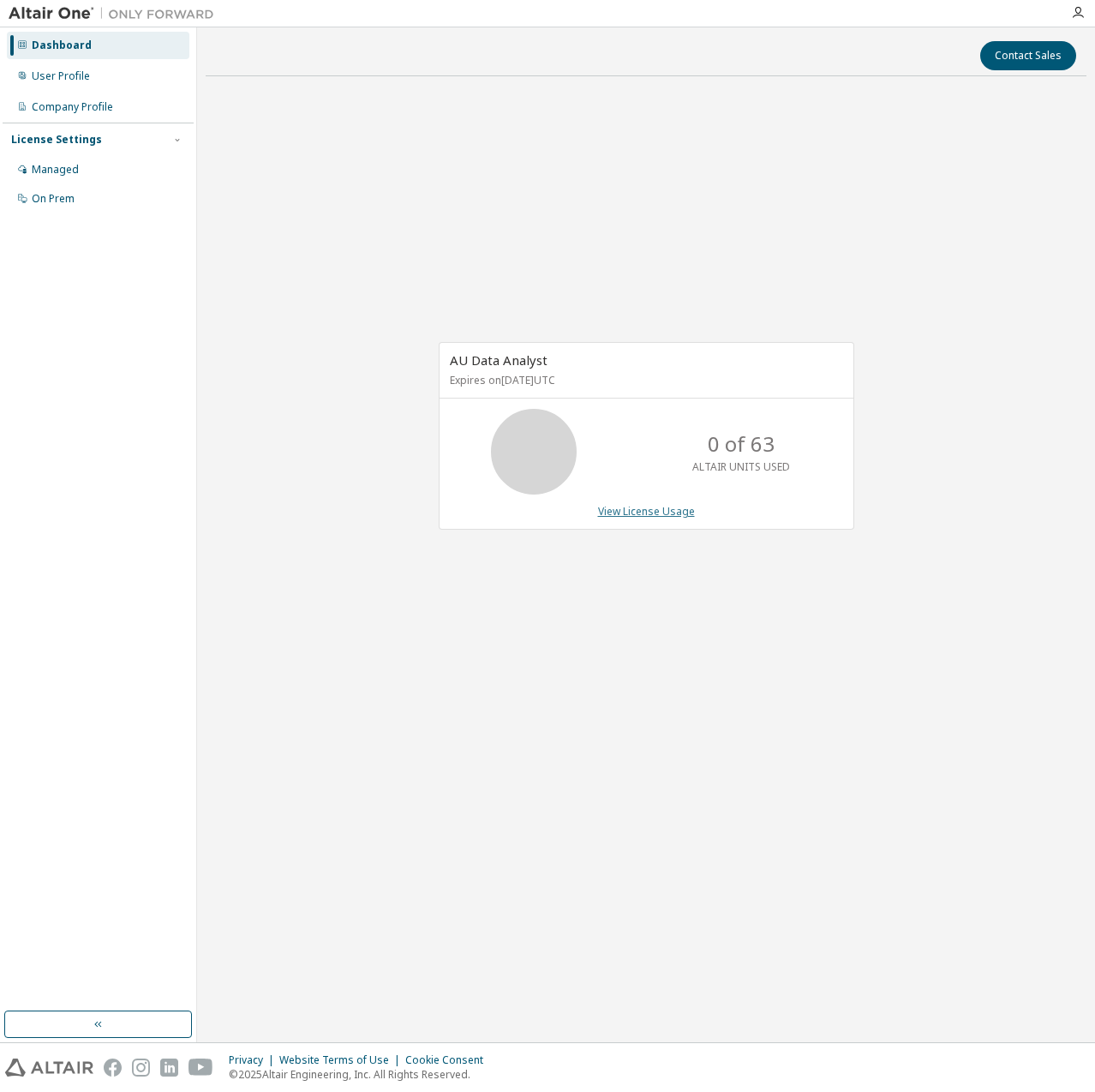
click at [673, 509] on link "View License Usage" at bounding box center [647, 511] width 97 height 15
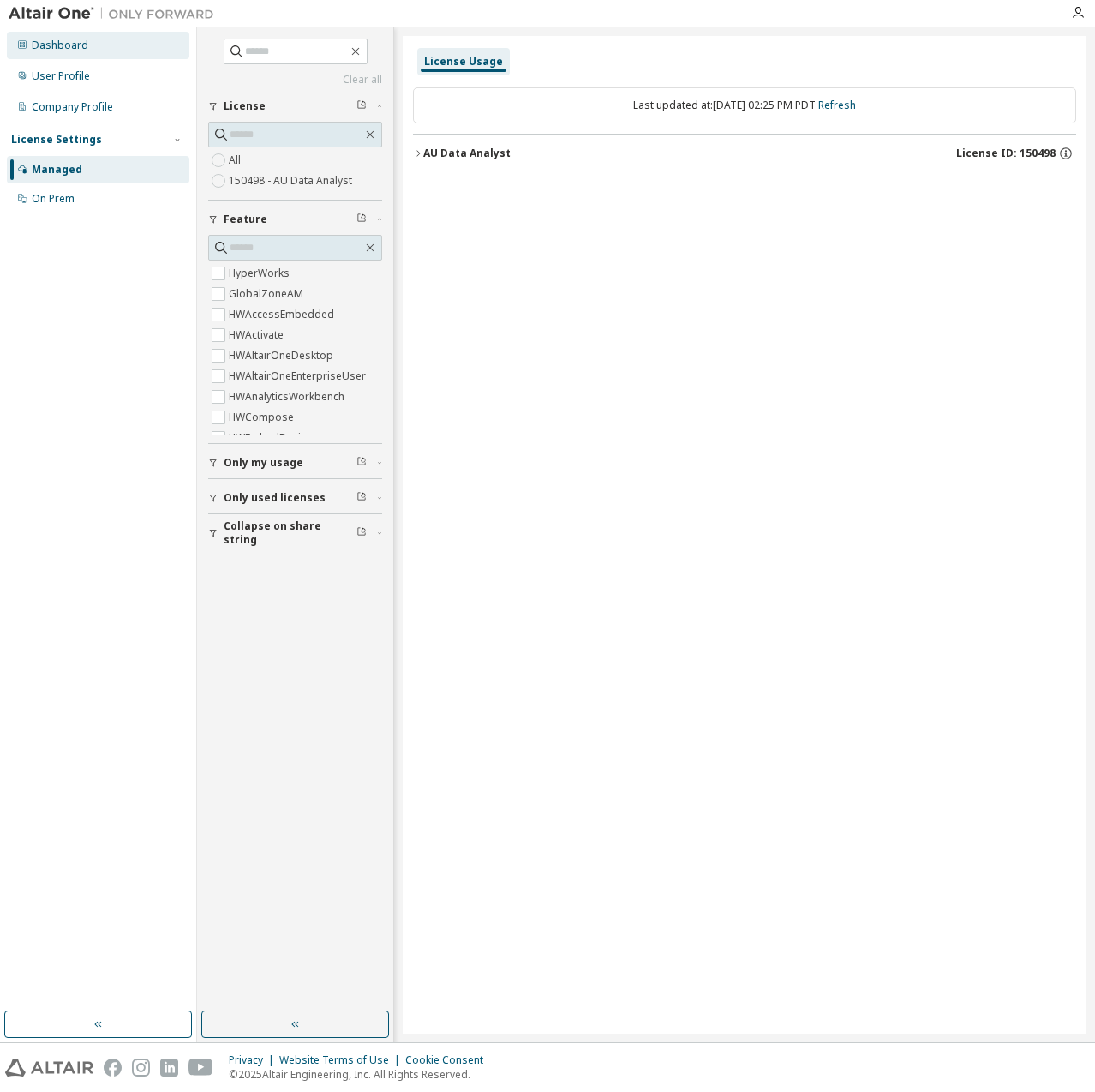
click at [51, 51] on div "Dashboard" at bounding box center [97, 45] width 182 height 27
